Goal: Communication & Community: Participate in discussion

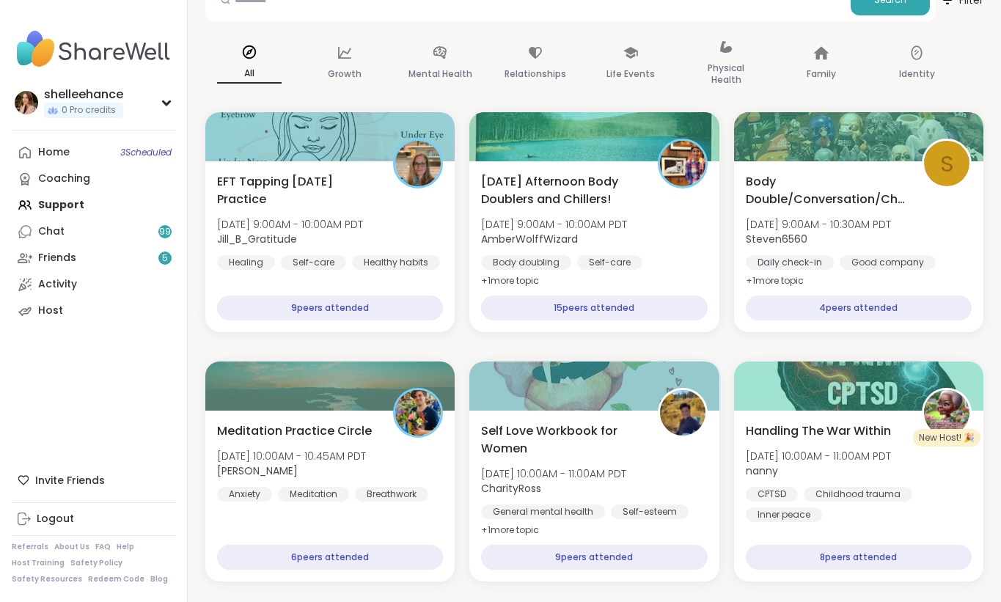
scroll to position [112, 0]
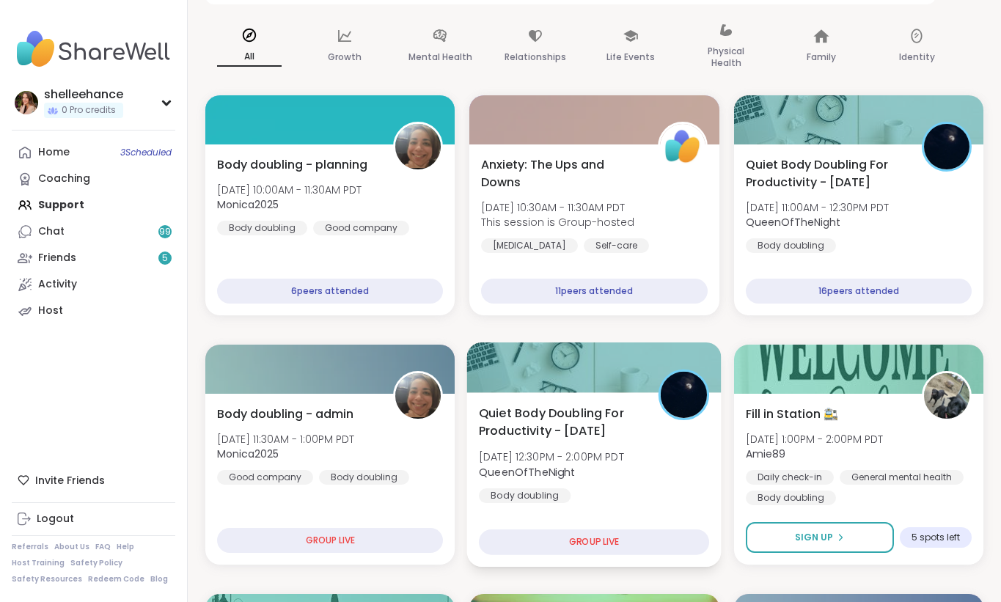
click at [663, 488] on div "Quiet Body Doubling For Productivity - [DATE] [DATE] 12:30PM - 2:00PM PDT Queen…" at bounding box center [594, 453] width 230 height 99
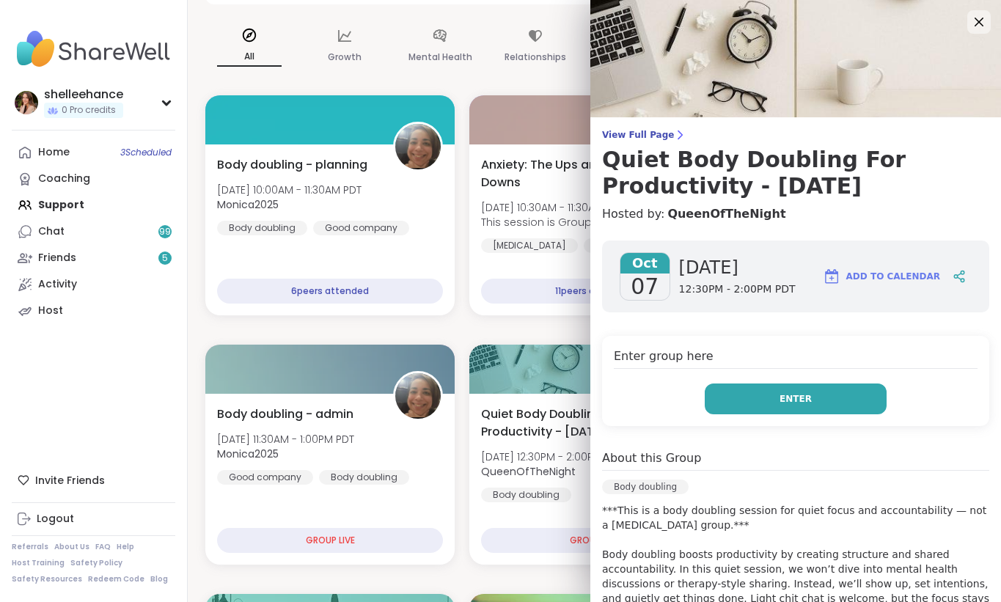
click at [751, 405] on button "Enter" at bounding box center [796, 398] width 182 height 31
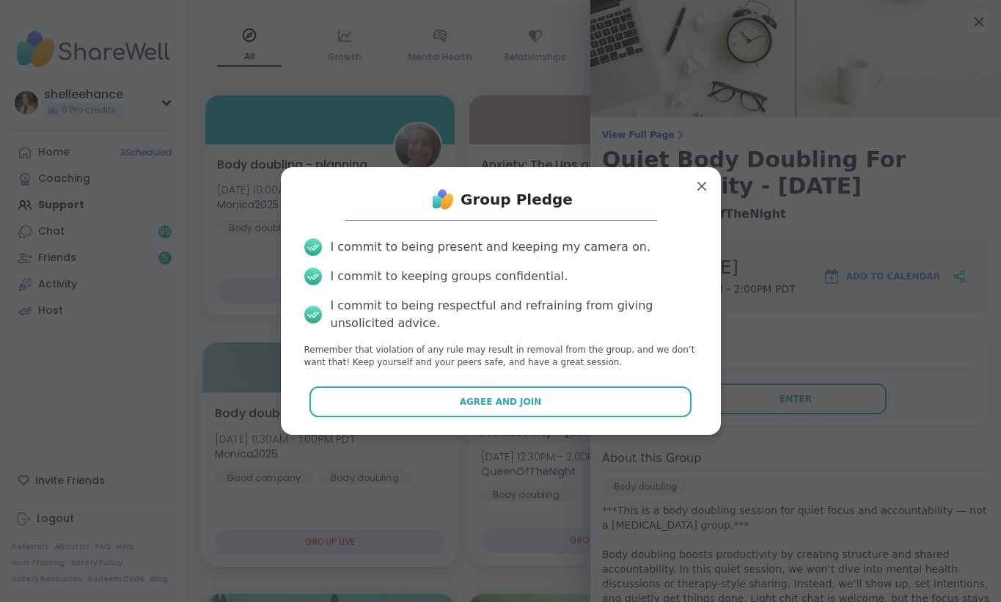
click at [435, 405] on button "Agree and Join" at bounding box center [500, 401] width 382 height 31
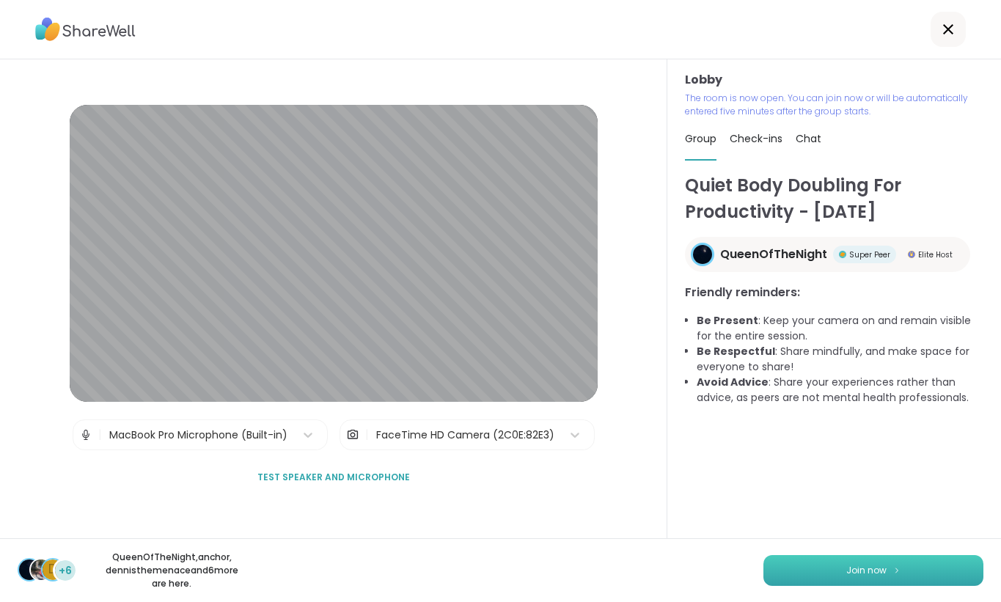
click at [861, 579] on button "Join now" at bounding box center [873, 570] width 220 height 31
